Goal: Task Accomplishment & Management: Manage account settings

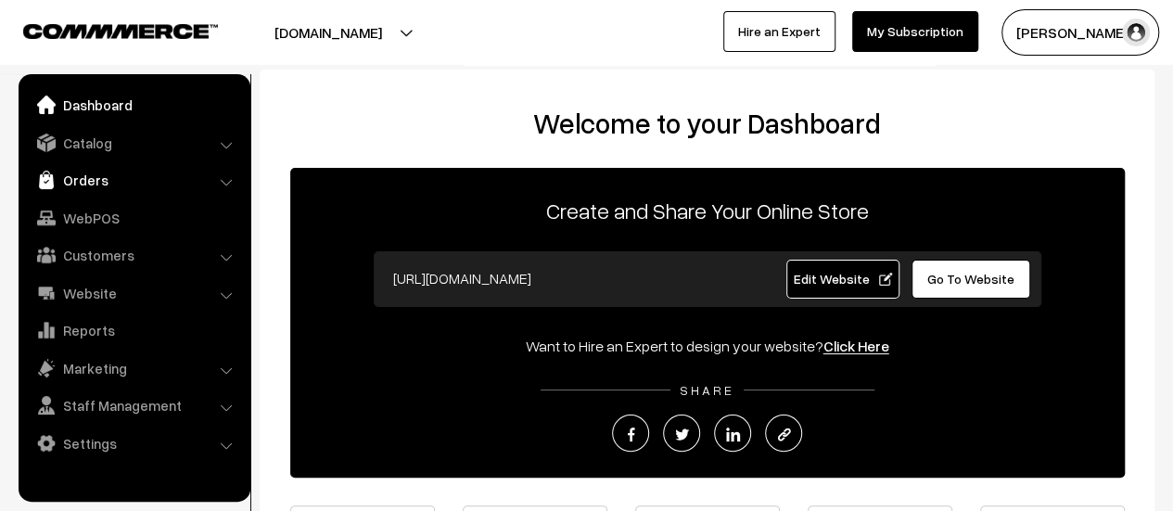
click at [95, 176] on link "Orders" at bounding box center [133, 179] width 221 height 33
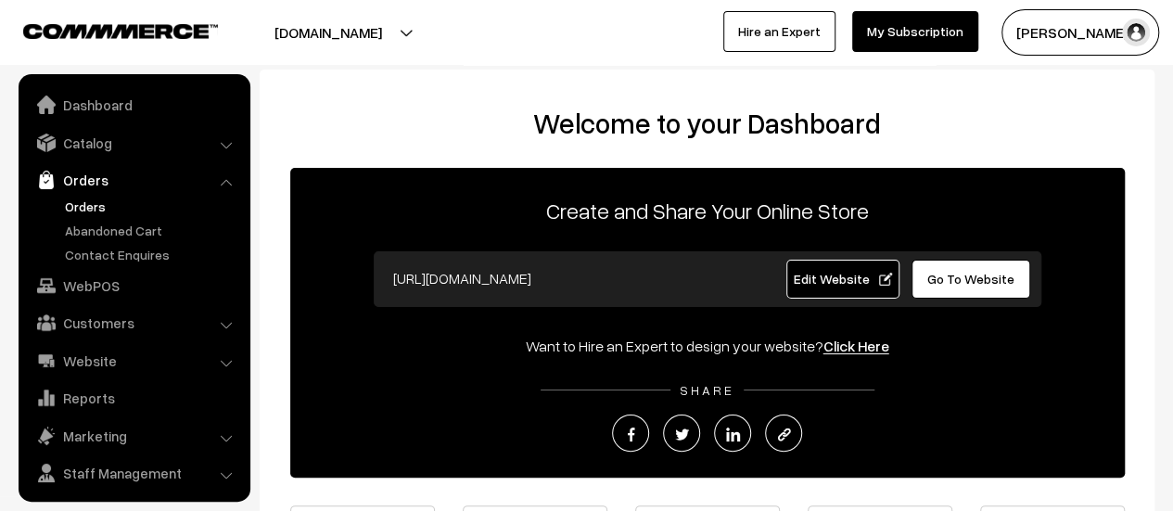
click at [82, 201] on link "Orders" at bounding box center [152, 205] width 184 height 19
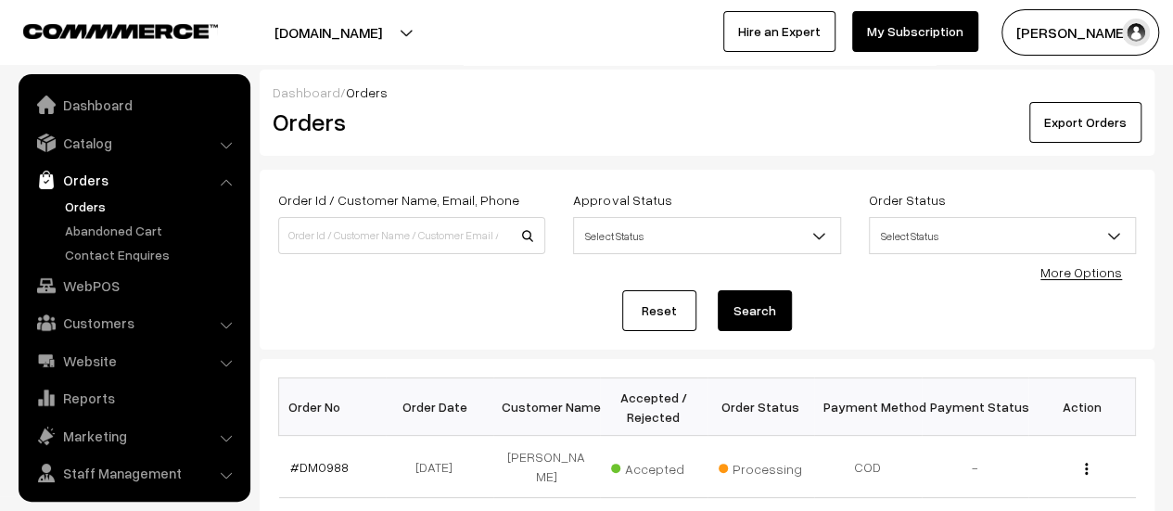
scroll to position [43, 0]
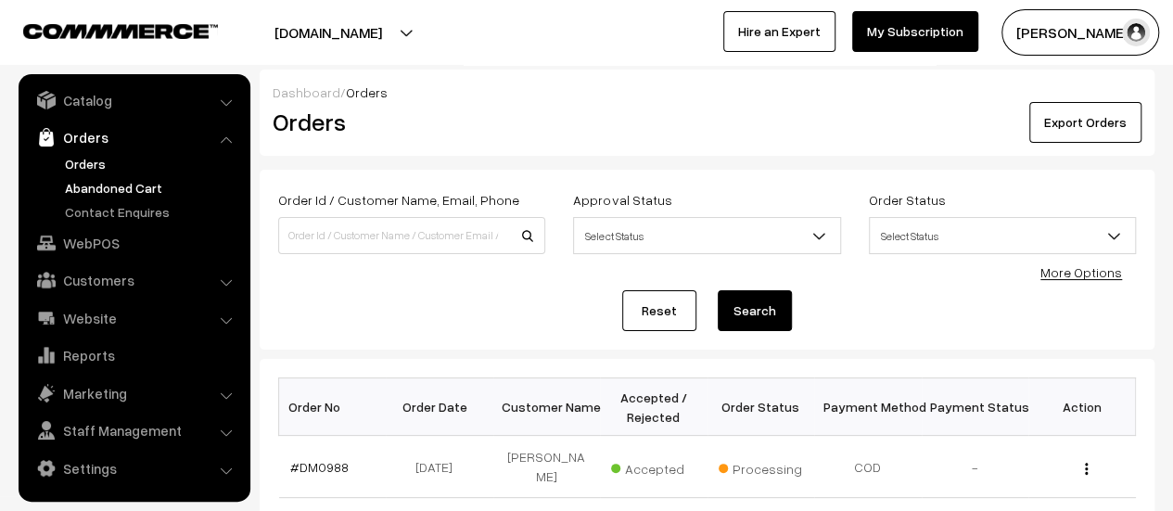
click at [113, 178] on link "Abandoned Cart" at bounding box center [152, 187] width 184 height 19
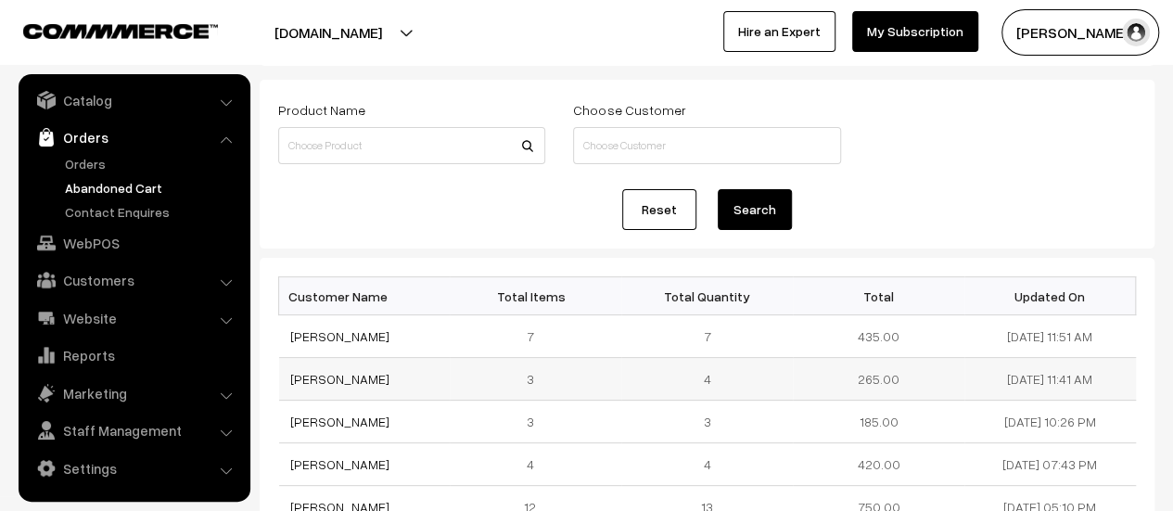
scroll to position [86, 0]
drag, startPoint x: 371, startPoint y: 335, endPoint x: 275, endPoint y: 344, distance: 95.9
click at [413, 320] on td "[PERSON_NAME]" at bounding box center [364, 335] width 171 height 43
drag, startPoint x: 376, startPoint y: 340, endPoint x: 286, endPoint y: 338, distance: 89.9
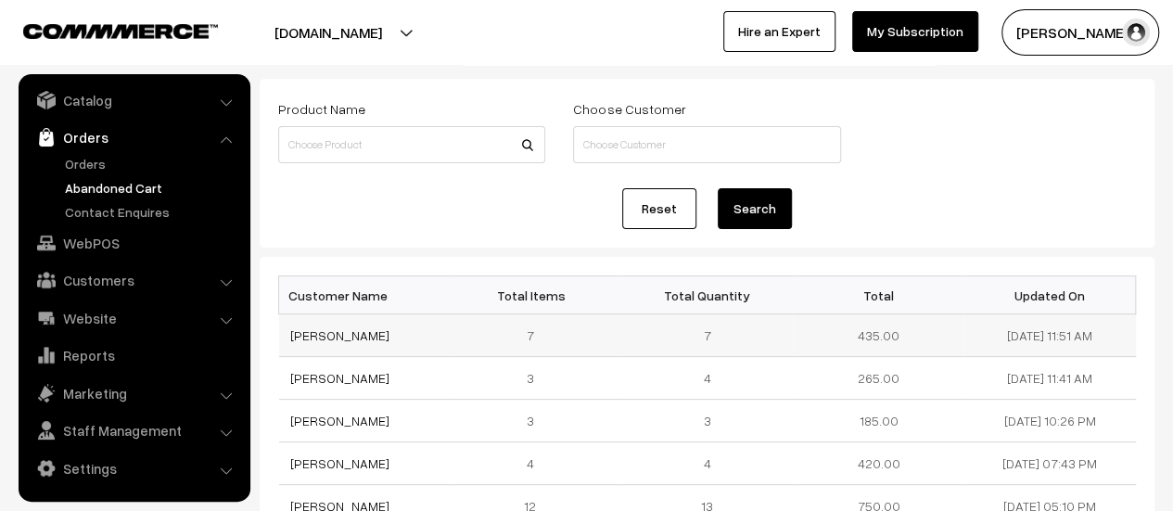
click at [286, 338] on td "[PERSON_NAME]" at bounding box center [364, 335] width 171 height 43
copy link "[PERSON_NAME]"
click at [316, 331] on link "[PERSON_NAME]" at bounding box center [339, 335] width 99 height 16
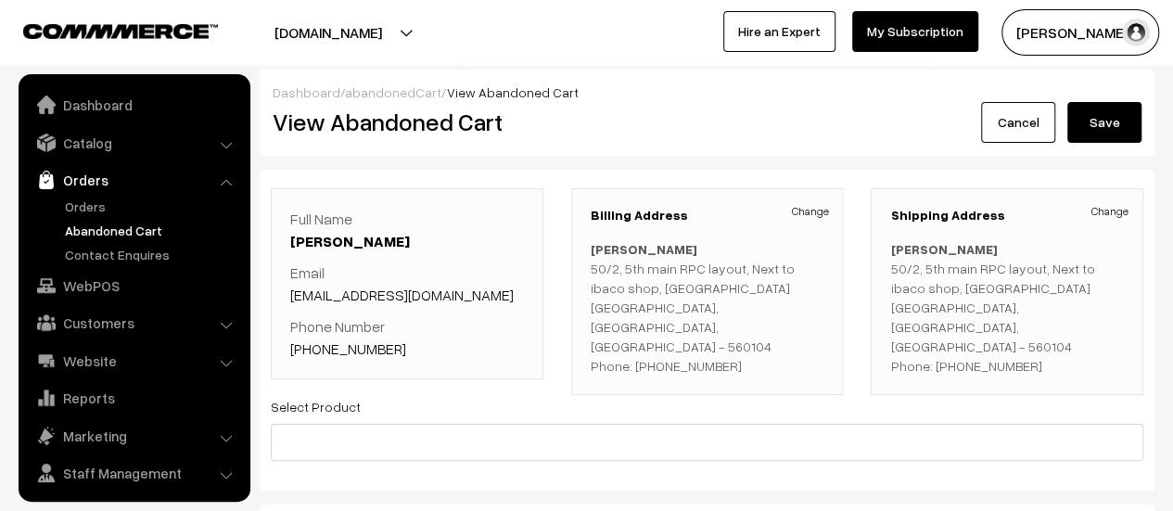
scroll to position [43, 0]
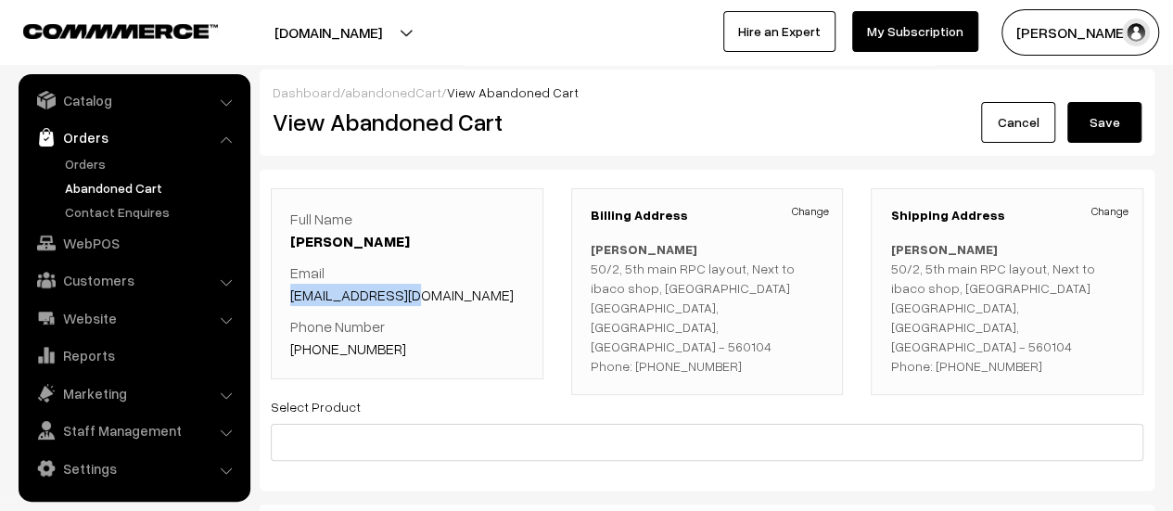
drag, startPoint x: 421, startPoint y: 290, endPoint x: 289, endPoint y: 298, distance: 131.8
click at [290, 298] on p "Email [EMAIL_ADDRESS][DOMAIN_NAME]" at bounding box center [407, 283] width 234 height 44
copy link "[EMAIL_ADDRESS][DOMAIN_NAME]"
drag, startPoint x: 399, startPoint y: 348, endPoint x: 311, endPoint y: 343, distance: 87.2
click at [311, 343] on p "Phone Number [PHONE_NUMBER]" at bounding box center [407, 337] width 234 height 44
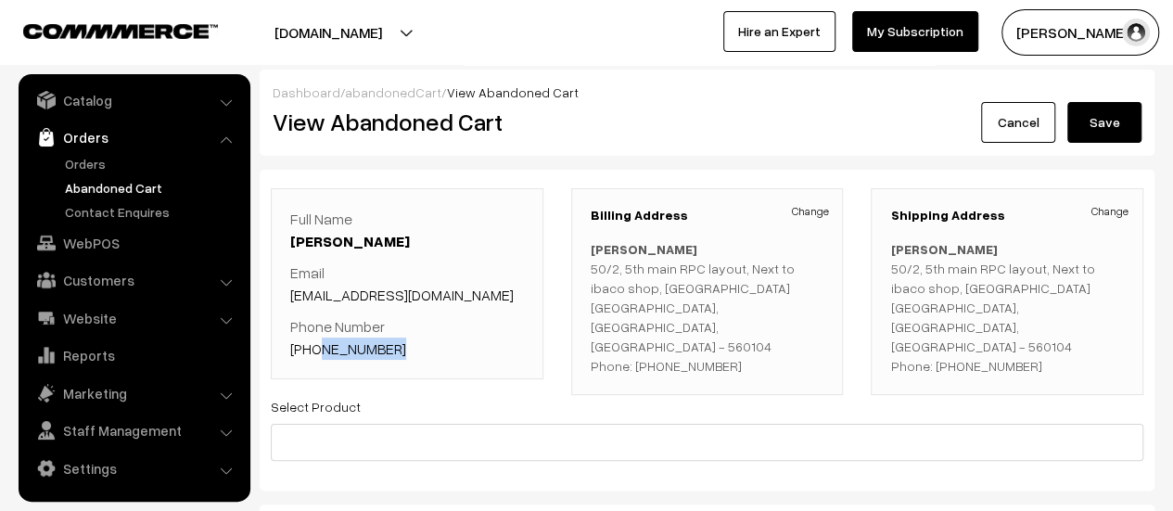
copy link "9743930991"
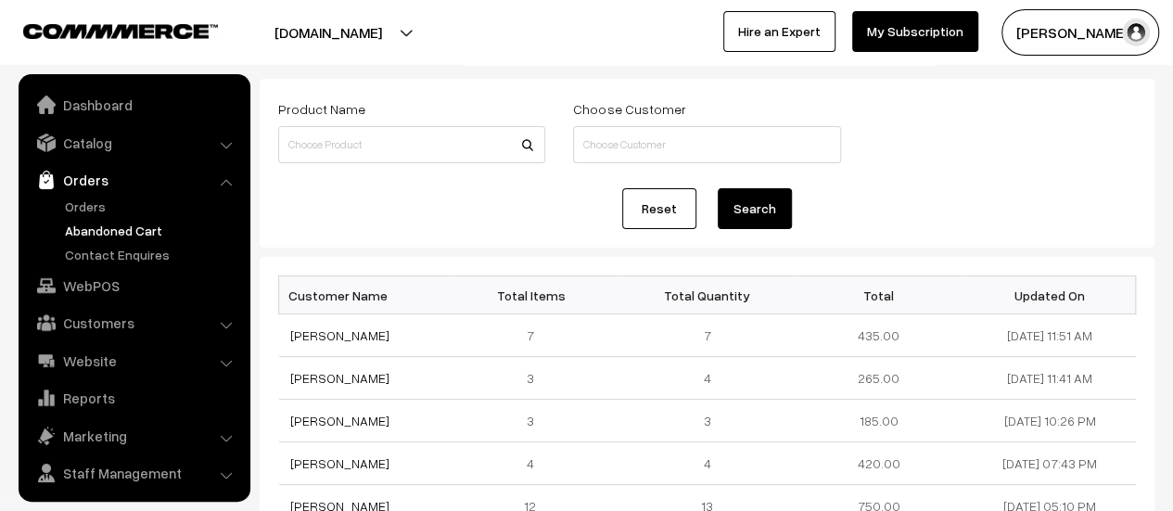
scroll to position [43, 0]
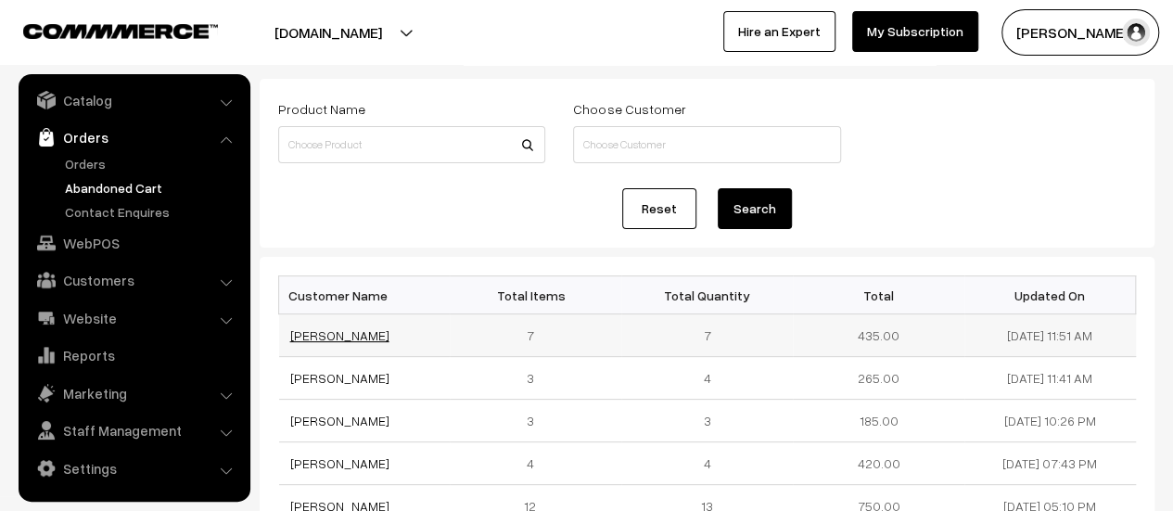
click at [320, 330] on link "[PERSON_NAME]" at bounding box center [339, 335] width 99 height 16
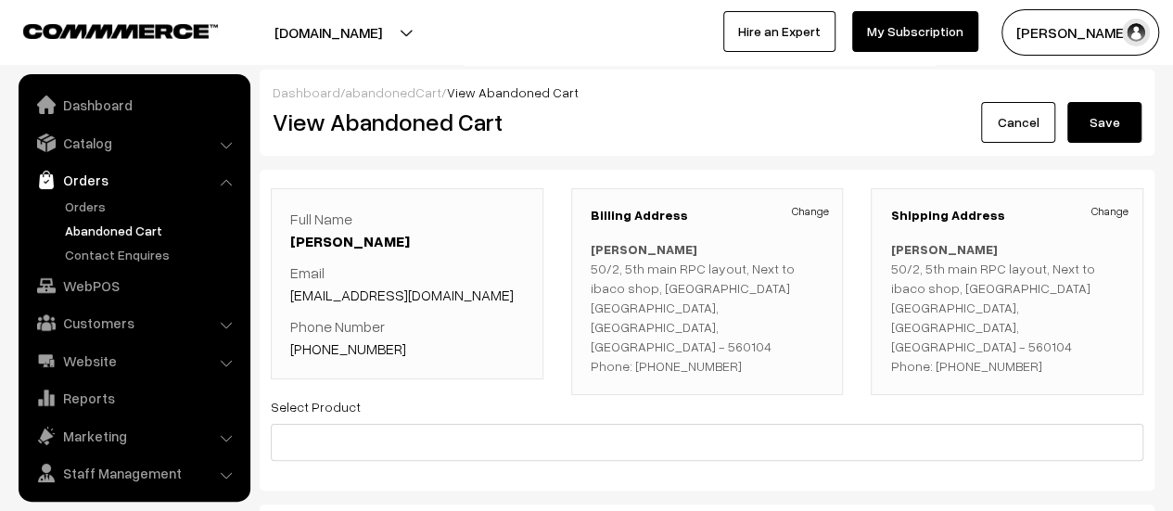
scroll to position [43, 0]
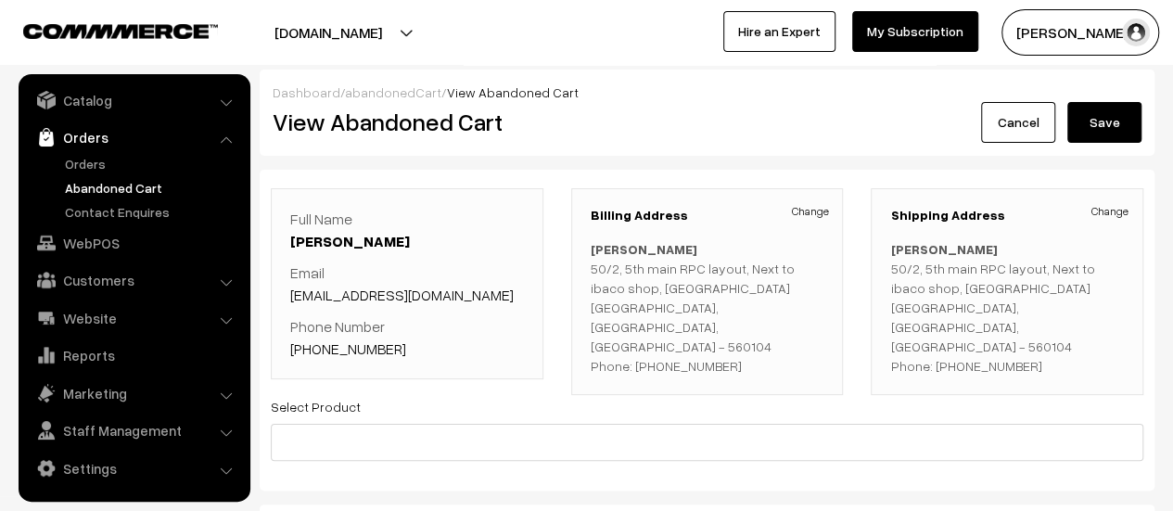
click at [130, 183] on link "Abandoned Cart" at bounding box center [152, 187] width 184 height 19
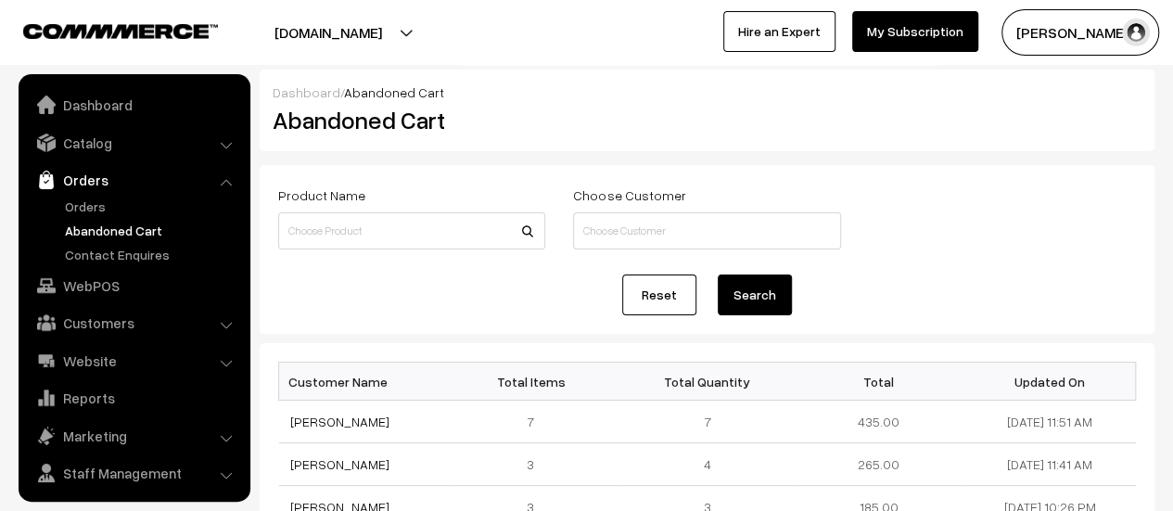
scroll to position [43, 0]
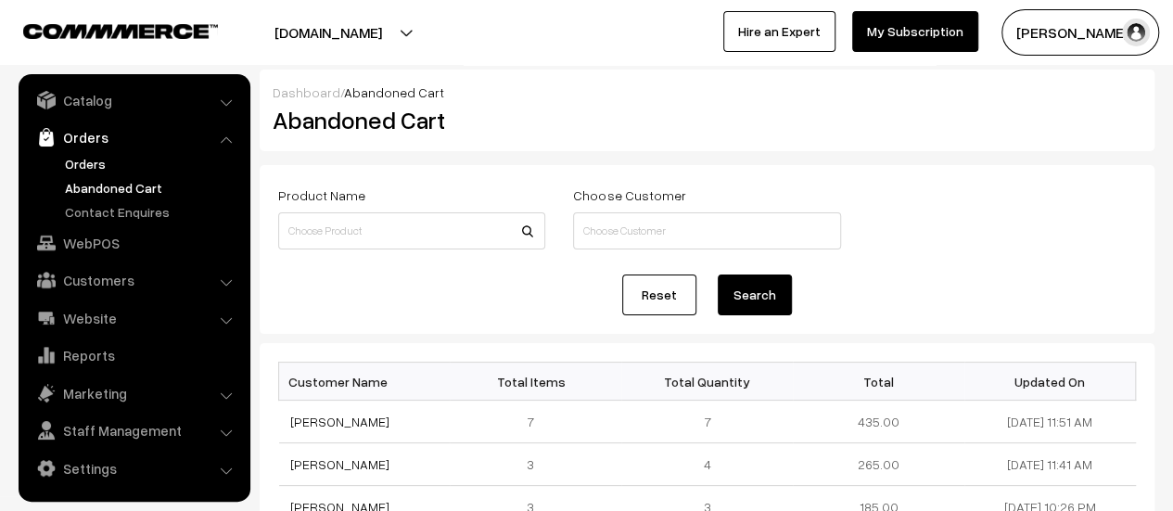
click at [78, 159] on link "Orders" at bounding box center [152, 163] width 184 height 19
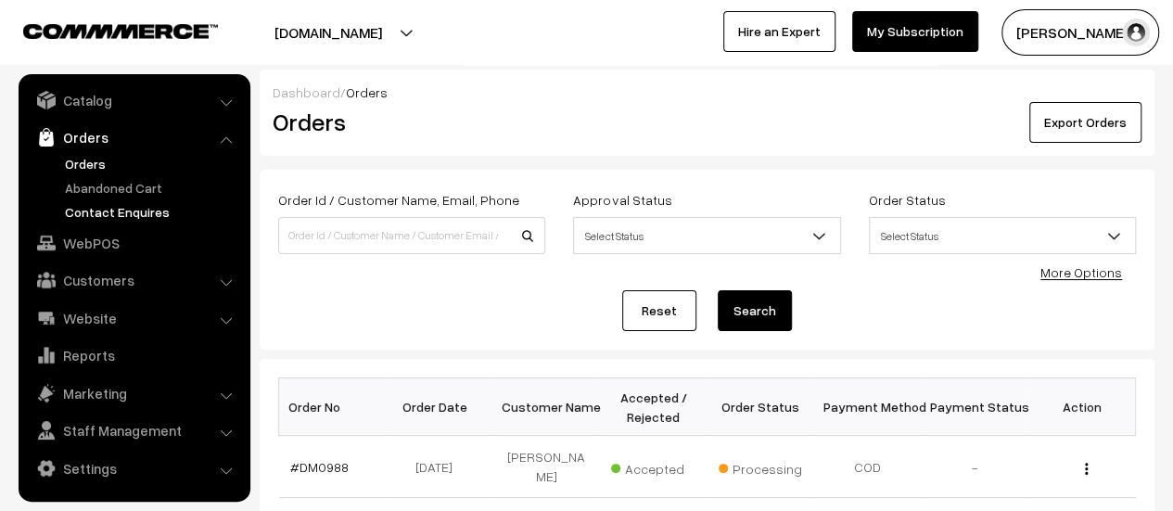
click at [110, 210] on link "Contact Enquires" at bounding box center [152, 211] width 184 height 19
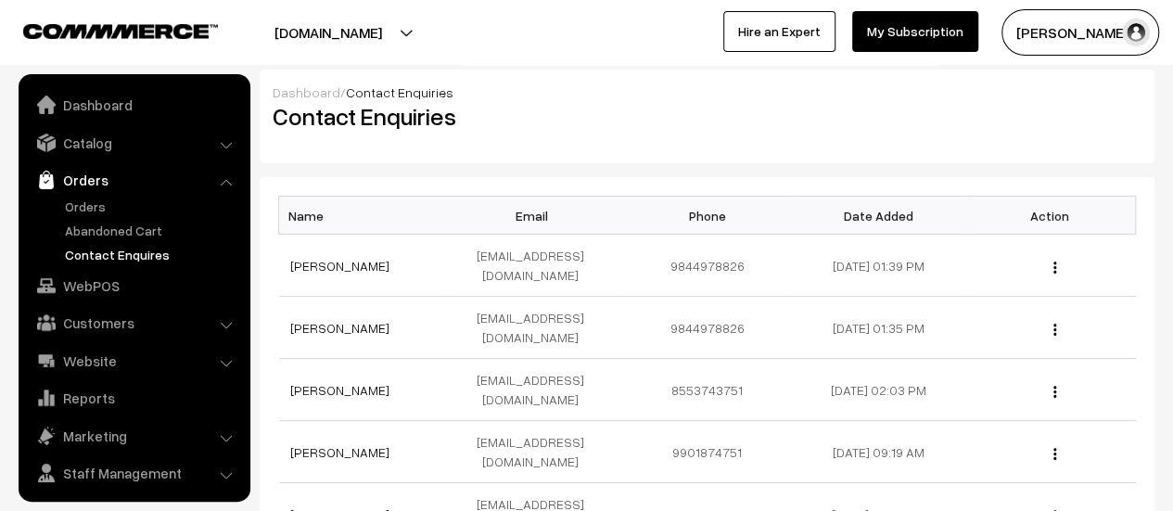
scroll to position [43, 0]
